Goal: Information Seeking & Learning: Understand process/instructions

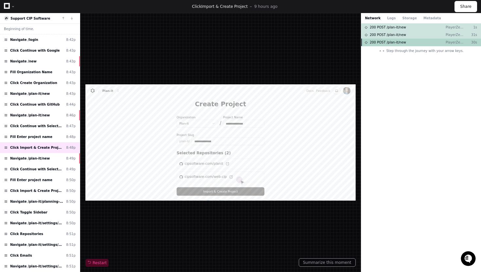
click at [393, 45] on div "200 POST /plan-it/new PlayerZero UI 30s" at bounding box center [421, 43] width 120 height 8
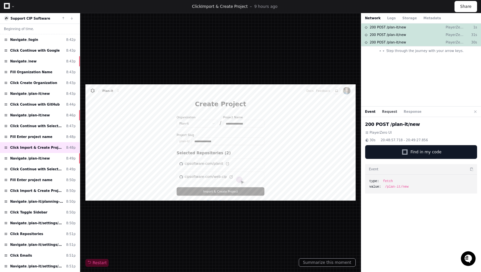
click at [389, 114] on button "Request" at bounding box center [389, 111] width 15 height 5
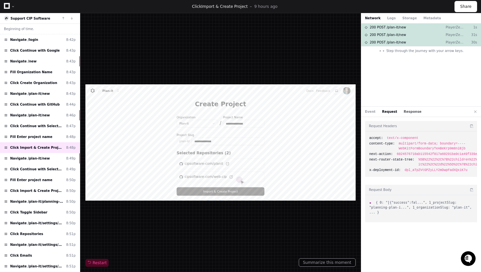
click at [404, 114] on button "Response" at bounding box center [413, 111] width 18 height 5
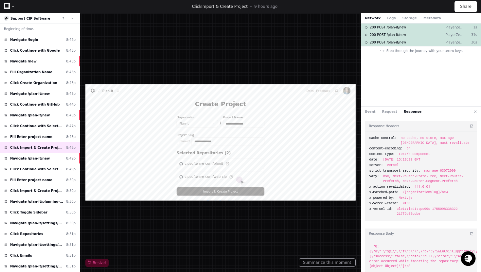
scroll to position [5, 0]
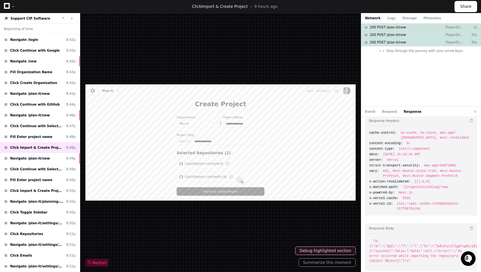
drag, startPoint x: 458, startPoint y: 250, endPoint x: 458, endPoint y: 256, distance: 5.9
click at [458, 256] on span ""0:{\"a\":\"$@1\",\"f\":\"\",\"b\":\"5wEuCyijC1ggYigdLcyEy\"}\n1:{\"success\":f…" at bounding box center [431, 251] width 122 height 23
click at [392, 35] on span "200 POST /plan-it/new" at bounding box center [388, 34] width 36 height 5
click at [391, 41] on span "200 POST /plan-it/new" at bounding box center [388, 42] width 36 height 5
click at [386, 106] on div "200 POST /plan-it/new PlayerZero UI 1s 200 POST /plan-it/new PlayerZero UI 31s …" at bounding box center [421, 65] width 120 height 83
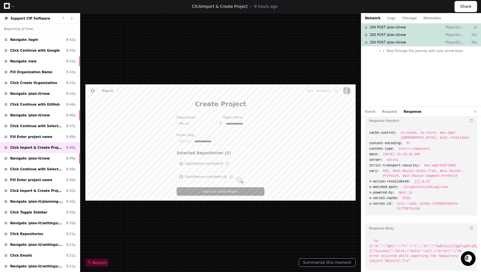
click at [386, 109] on div "Event Request Response" at bounding box center [421, 112] width 120 height 10
click at [386, 114] on button "Request" at bounding box center [389, 111] width 15 height 5
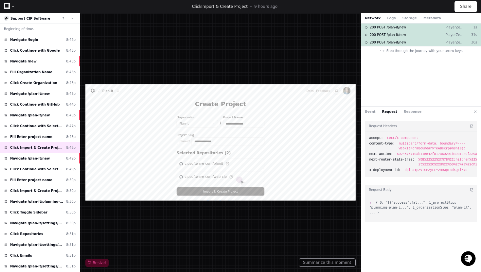
click at [372, 203] on span ":" at bounding box center [372, 203] width 5 height 4
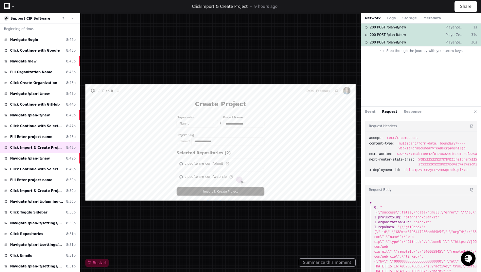
scroll to position [35, 0]
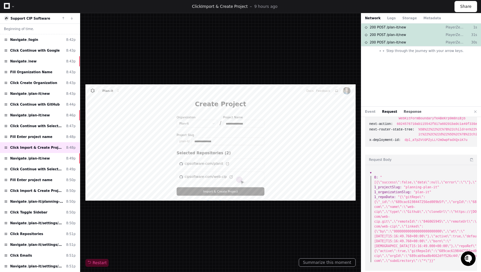
click at [410, 111] on button "Response" at bounding box center [413, 111] width 18 height 5
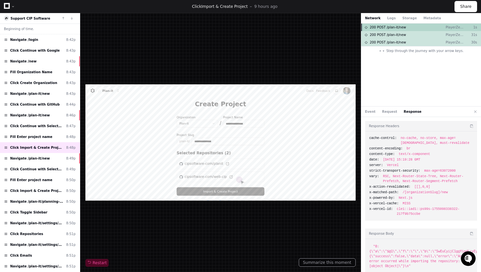
click at [400, 25] on span "200 POST /plan-it/new" at bounding box center [388, 27] width 36 height 5
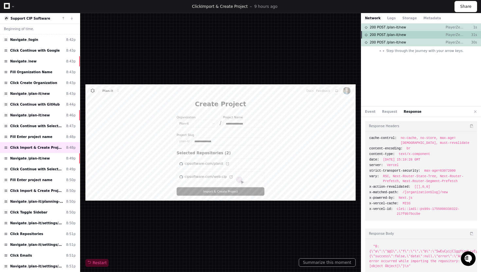
click at [397, 31] on div "200 POST /plan-it/new PlayerZero UI 31s" at bounding box center [421, 35] width 120 height 8
click at [394, 40] on span "200 POST /plan-it/new" at bounding box center [388, 42] width 36 height 5
click at [388, 33] on span "200 POST /plan-it/new" at bounding box center [388, 34] width 36 height 5
click at [387, 43] on span "200 POST /plan-it/new" at bounding box center [388, 42] width 36 height 5
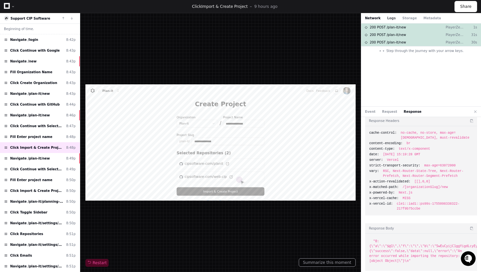
click at [393, 17] on button "Logs" at bounding box center [391, 18] width 9 height 5
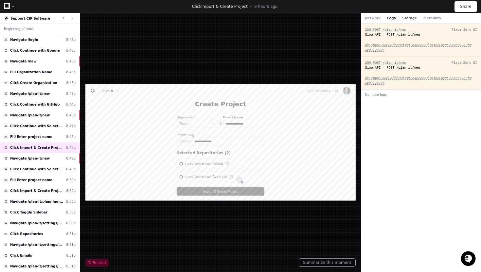
click at [403, 17] on button "Storage" at bounding box center [409, 18] width 14 height 5
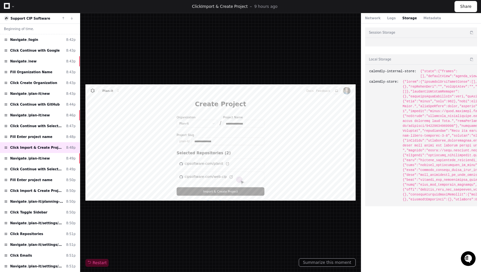
click at [424, 14] on div "Network Logs Storage Metadata" at bounding box center [421, 18] width 120 height 10
click at [424, 19] on button "Metadata" at bounding box center [433, 18] width 18 height 5
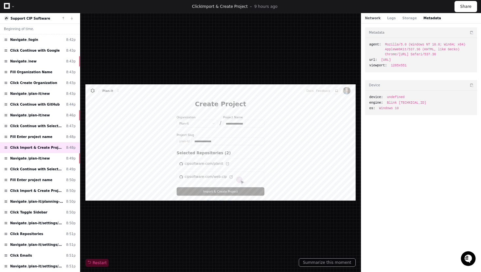
click at [375, 18] on button "Network" at bounding box center [373, 18] width 16 height 5
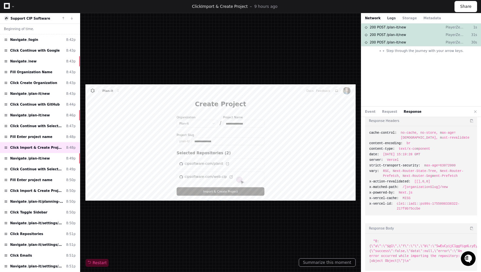
click at [389, 17] on button "Logs" at bounding box center [391, 18] width 9 height 5
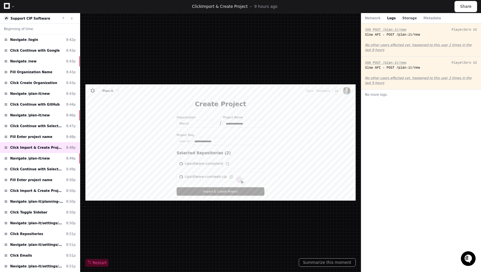
click at [407, 18] on button "Storage" at bounding box center [409, 18] width 14 height 5
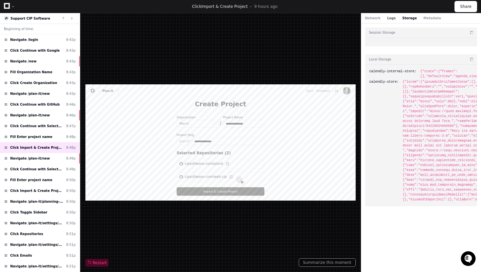
click at [388, 18] on button "Logs" at bounding box center [391, 18] width 9 height 5
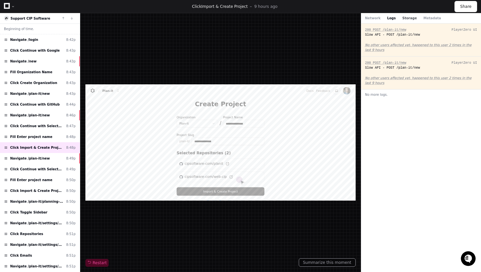
click at [403, 18] on button "Storage" at bounding box center [409, 18] width 14 height 5
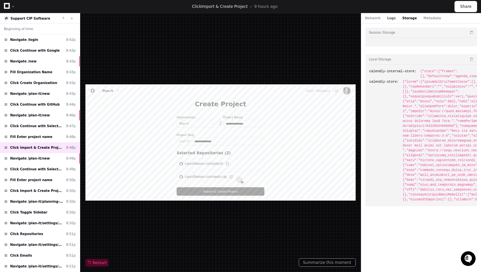
click at [389, 18] on button "Logs" at bounding box center [391, 18] width 9 height 5
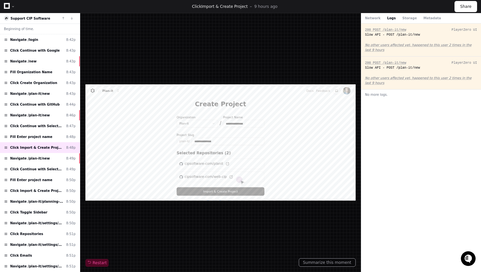
click at [370, 21] on div "Network Logs Storage Metadata" at bounding box center [421, 18] width 120 height 10
click at [370, 16] on button "Network" at bounding box center [373, 18] width 16 height 5
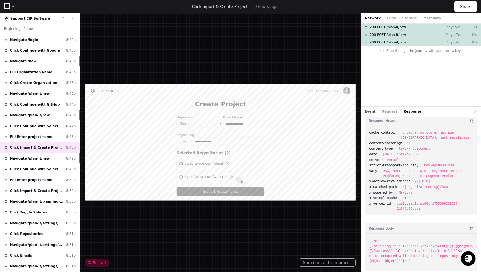
click at [372, 112] on button "Event" at bounding box center [370, 111] width 10 height 5
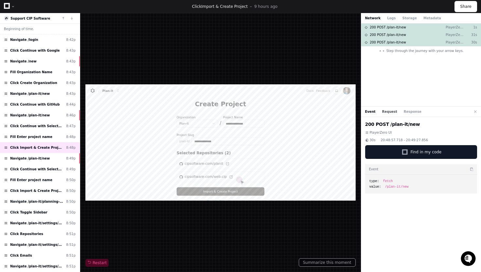
click at [387, 111] on button "Request" at bounding box center [389, 111] width 15 height 5
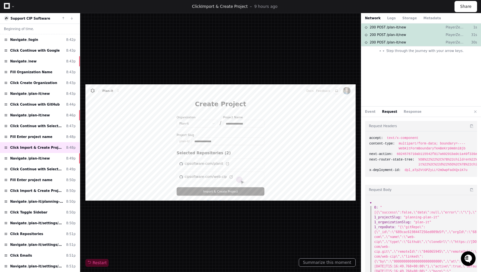
scroll to position [35, 0]
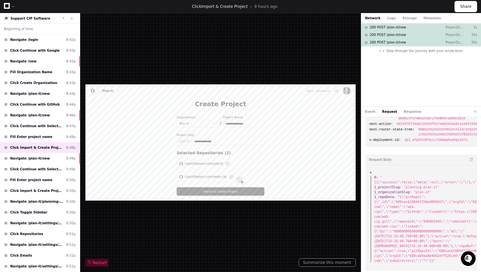
click at [371, 171] on span ":" at bounding box center [372, 173] width 5 height 4
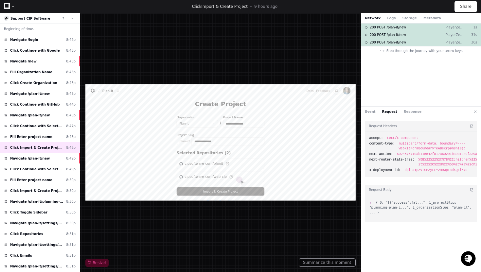
scroll to position [0, 0]
click at [406, 112] on button "Response" at bounding box center [413, 111] width 18 height 5
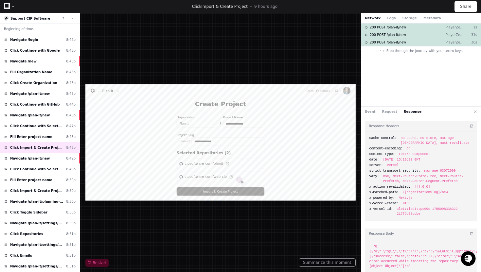
scroll to position [5, 0]
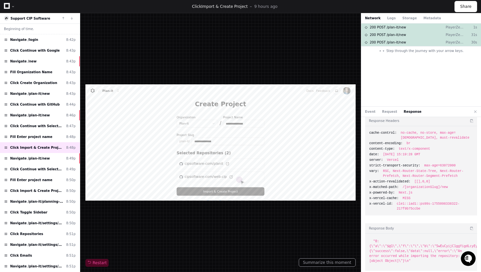
click at [389, 116] on div "Event Request Response" at bounding box center [421, 112] width 120 height 10
click at [384, 112] on button "Request" at bounding box center [389, 111] width 15 height 5
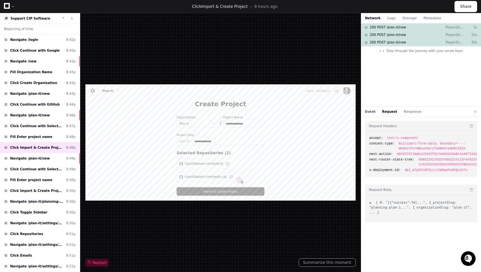
click at [370, 110] on button "Event" at bounding box center [370, 111] width 10 height 5
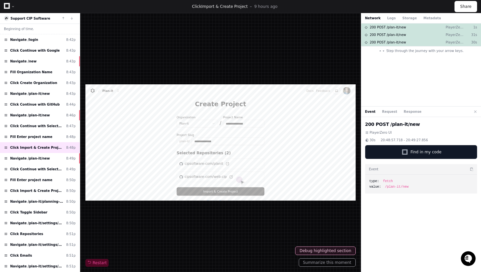
drag, startPoint x: 369, startPoint y: 117, endPoint x: 387, endPoint y: 218, distance: 103.1
click at [387, 218] on app-debug-tabs-switcher "Event Request Response 200 POST /plan-it/new PlayerZero UI 30s 20:48:57.718 - 2…" at bounding box center [421, 191] width 120 height 168
click at [387, 218] on div "200 POST /plan-it/new PlayerZero UI 30s 20:48:57.718 - 20:49:27.856 Find in my …" at bounding box center [421, 196] width 120 height 158
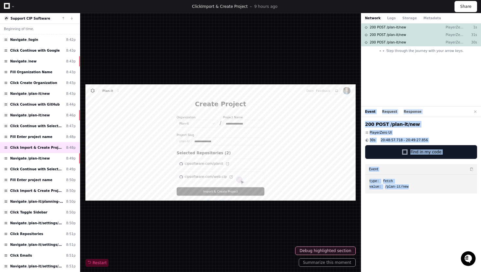
drag, startPoint x: 406, startPoint y: 216, endPoint x: 385, endPoint y: 99, distance: 118.4
click at [385, 99] on div "200 POST /plan-it/new PlayerZero UI 1s 200 POST /plan-it/new PlayerZero UI 31s …" at bounding box center [421, 148] width 120 height 249
click at [385, 99] on div "200 POST /plan-it/new PlayerZero UI 1s 200 POST /plan-it/new PlayerZero UI 31s …" at bounding box center [421, 65] width 120 height 83
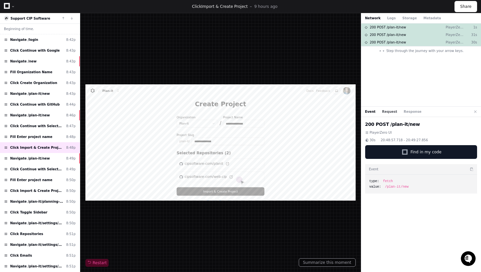
click at [387, 112] on button "Request" at bounding box center [389, 111] width 15 height 5
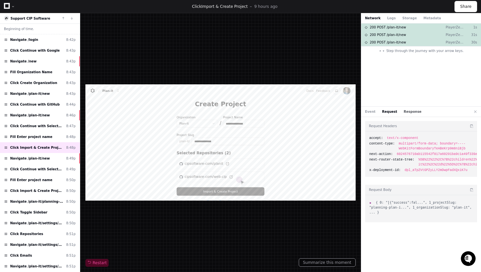
click at [408, 114] on button "Response" at bounding box center [413, 111] width 18 height 5
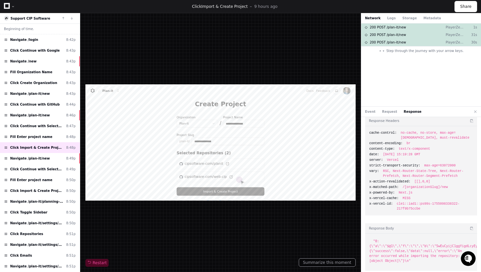
click at [388, 206] on span "x-vercel-id:" at bounding box center [382, 204] width 24 height 5
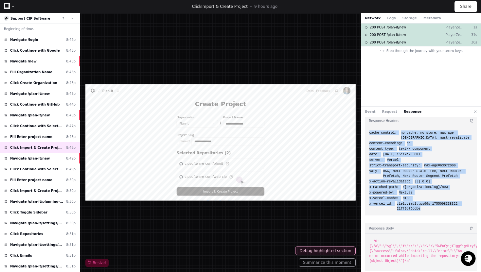
drag, startPoint x: 429, startPoint y: 210, endPoint x: 369, endPoint y: 126, distance: 103.8
click at [369, 126] on div "Response Headers cache-control: no-cache, no-store, max-age=[DEMOGRAPHIC_DATA],…" at bounding box center [421, 166] width 112 height 100
click at [369, 126] on div "Response Headers" at bounding box center [421, 121] width 112 height 10
drag, startPoint x: 423, startPoint y: 212, endPoint x: 362, endPoint y: 134, distance: 99.1
click at [362, 134] on div "Response Headers cache-control: no-cache, no-store, max-age=[DEMOGRAPHIC_DATA],…" at bounding box center [421, 196] width 120 height 158
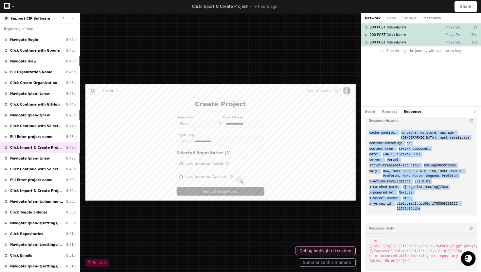
click at [385, 165] on span "strict-transport-security:" at bounding box center [395, 165] width 51 height 5
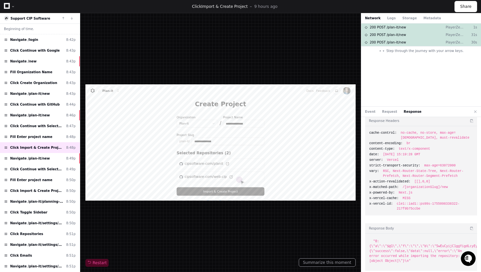
click at [389, 245] on span ""0:{\"a\":\"$@1\",\"f\":\"\",\"b\":\"5wEuCyijC1ggYigdLcyEy\"}\n1:{\"success\":f…" at bounding box center [431, 251] width 122 height 23
click at [334, 251] on button "Debug highlighted section" at bounding box center [325, 251] width 60 height 9
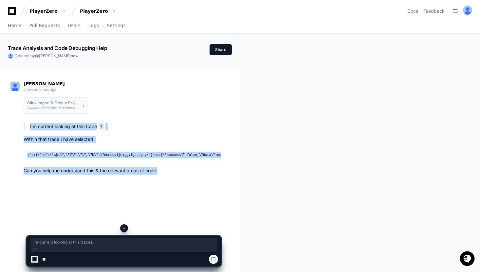
drag, startPoint x: 20, startPoint y: 116, endPoint x: 129, endPoint y: 176, distance: 124.0
click at [129, 176] on div "[PERSON_NAME] a few seconds ago Click Import & Create Project Support CIP Softw…" at bounding box center [115, 129] width 211 height 113
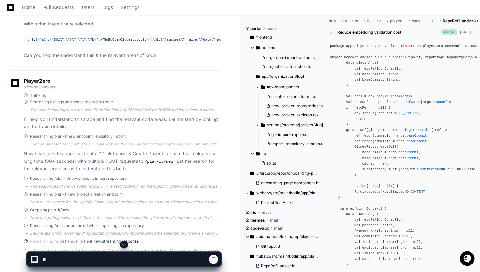
scroll to position [119, 0]
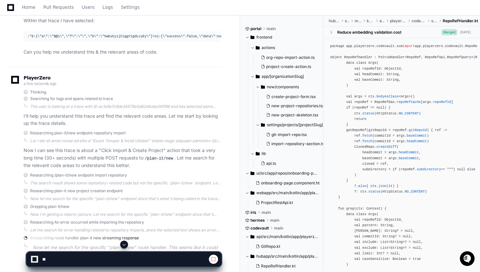
click at [27, 158] on p "Now I can see this trace is about a "Click Import & Create Project" action that…" at bounding box center [123, 158] width 198 height 23
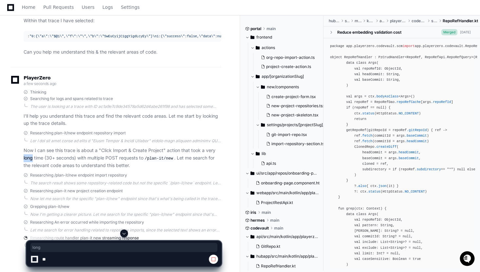
click at [27, 158] on p "Now I can see this trace is about a "Click Import & Create Project" action that…" at bounding box center [123, 158] width 198 height 23
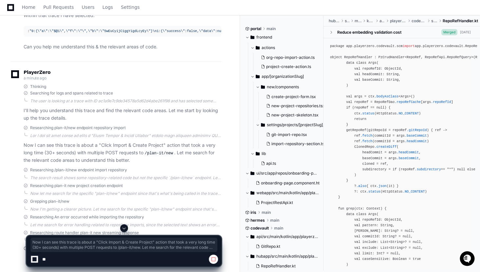
click at [9, 158] on div "[PERSON_NAME] a minute ago I'm current looking at this trace 1 . Within that tr…" at bounding box center [120, 108] width 224 height 315
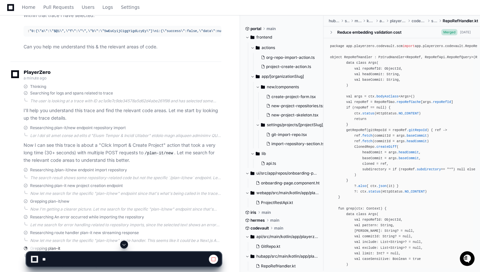
click at [26, 151] on p "Now I can see this trace is about a "Click Import & Create Project" action that…" at bounding box center [123, 153] width 198 height 23
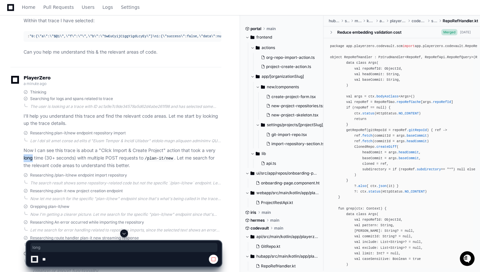
click at [26, 151] on p "Now I can see this trace is about a "Click Import & Create Project" action that…" at bounding box center [123, 158] width 198 height 23
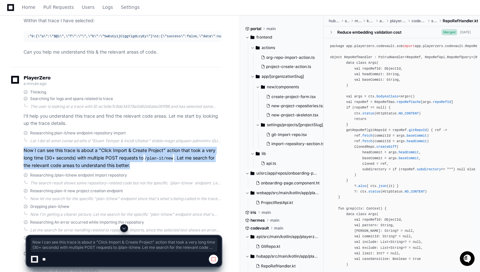
click at [12, 153] on div "Researching plan-it/new endpoint repository import Now I can see this trace is …" at bounding box center [115, 150] width 211 height 39
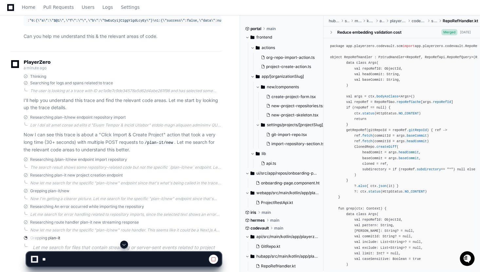
scroll to position [136, 0]
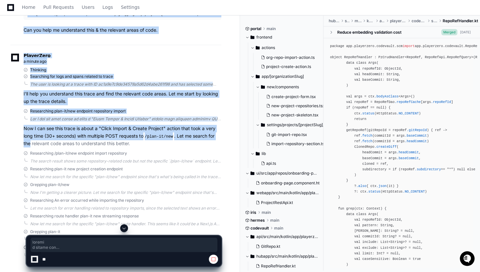
drag, startPoint x: 132, startPoint y: 147, endPoint x: 28, endPoint y: 140, distance: 103.3
click at [21, 147] on div "Researching plan-it/new endpoint repository import Now I can see this trace is …" at bounding box center [115, 128] width 211 height 39
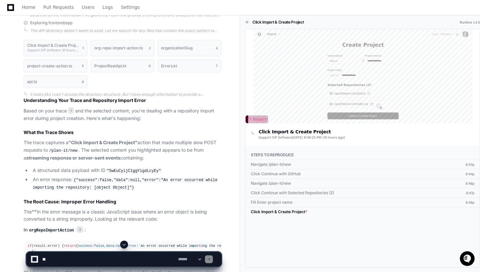
scroll to position [0, 0]
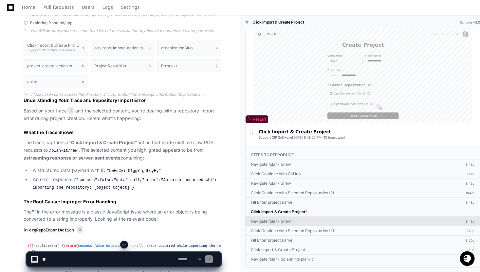
click at [271, 219] on div "Navigate /plan-it/new" at bounding box center [271, 221] width 40 height 5
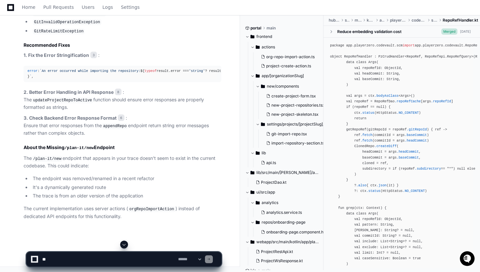
scroll to position [975, 0]
click at [58, 126] on p "3. Check Backend Error Response Format 6 : Ensure that error responses from the…" at bounding box center [123, 126] width 198 height 23
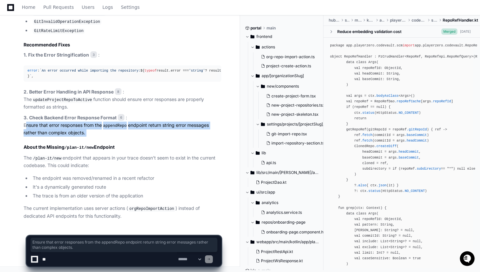
scroll to position [984, 0]
click at [75, 156] on p "The /plan-it/new endpoint that appears in your trace doesn't seem to exist in t…" at bounding box center [123, 162] width 198 height 15
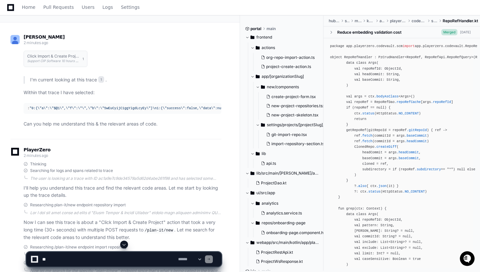
scroll to position [40, 0]
